Goal: Submit feedback/report problem

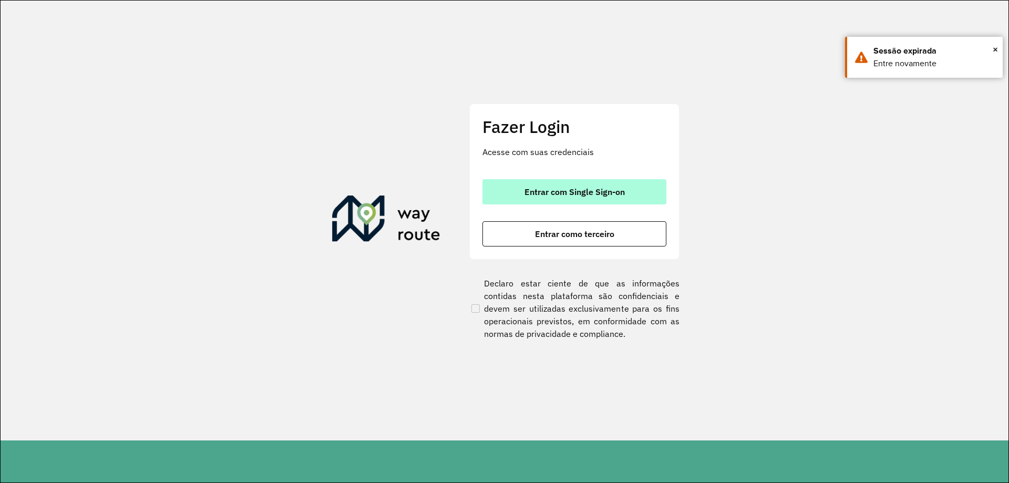
click at [623, 196] on span "Entrar com Single Sign-on" at bounding box center [575, 192] width 100 height 8
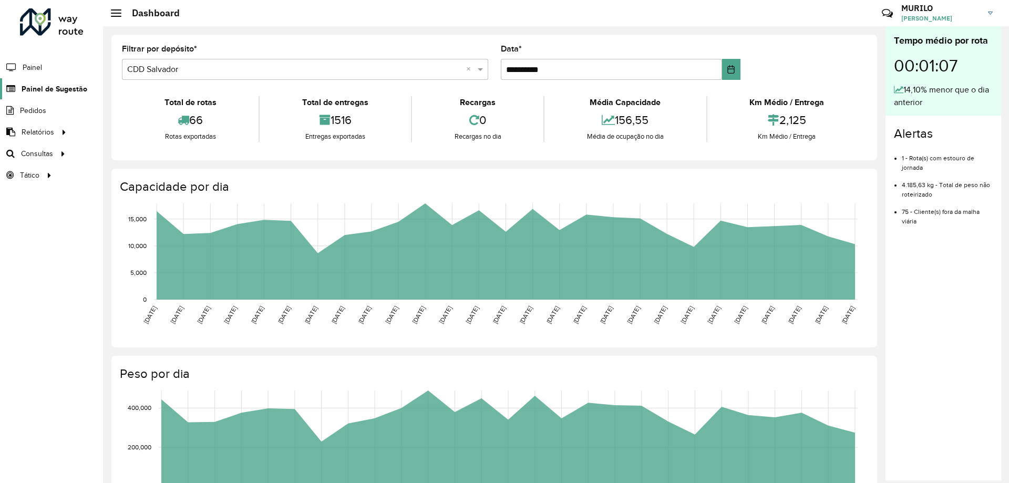
click at [58, 85] on span "Painel de Sugestão" at bounding box center [55, 89] width 66 height 11
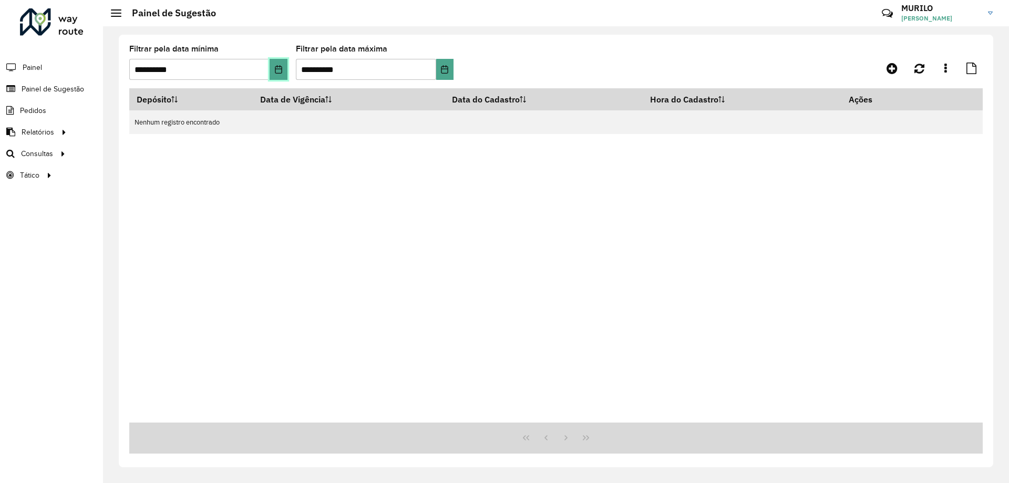
click at [276, 69] on icon "Choose Date" at bounding box center [278, 69] width 8 height 8
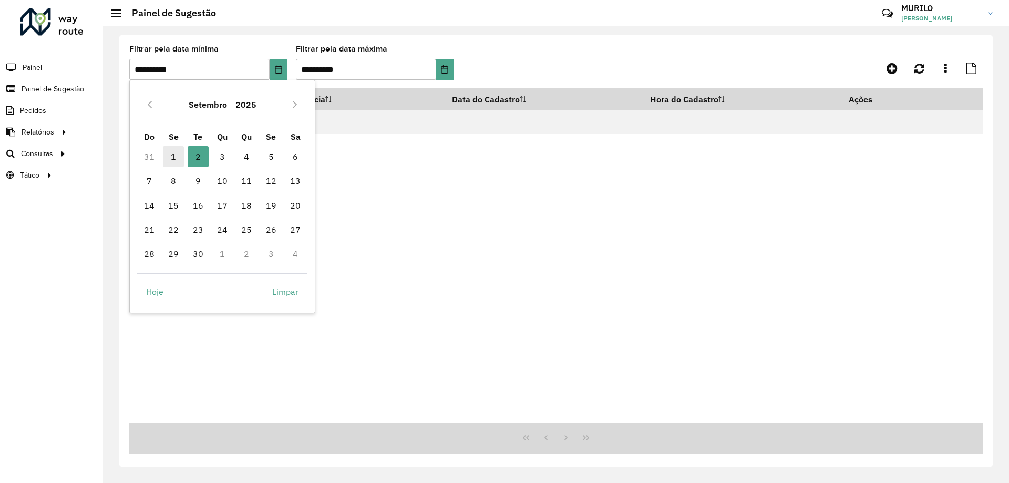
click at [174, 159] on span "1" at bounding box center [173, 156] width 21 height 21
type input "**********"
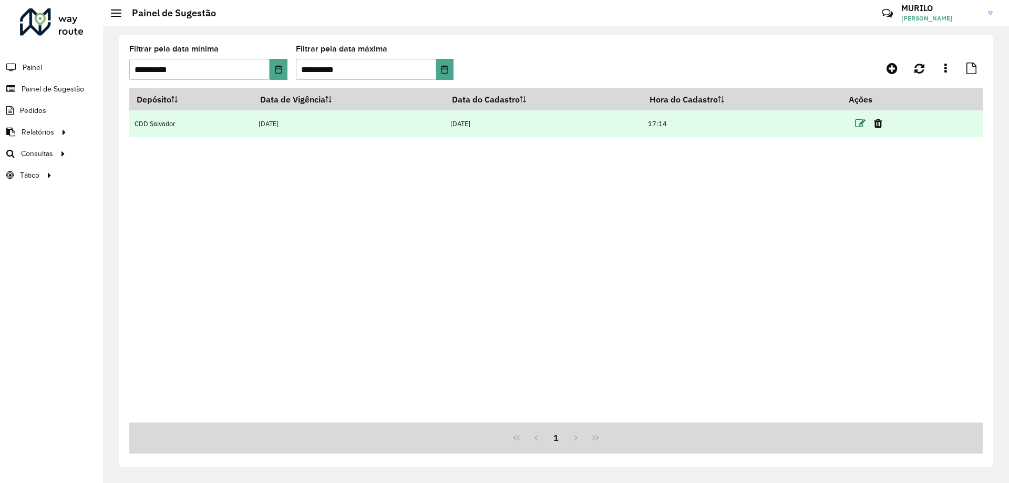
click at [862, 124] on icon at bounding box center [860, 123] width 11 height 11
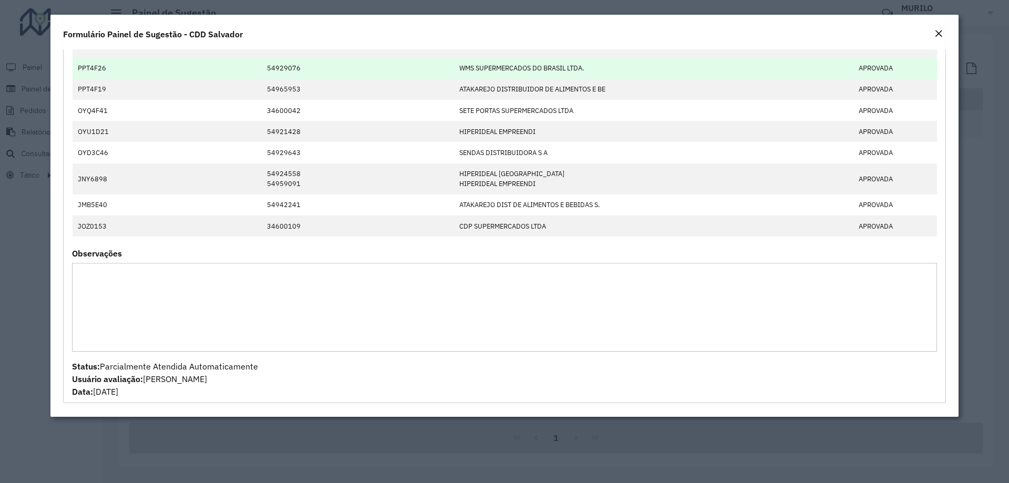
scroll to position [1210, 0]
